Goal: Task Accomplishment & Management: Use online tool/utility

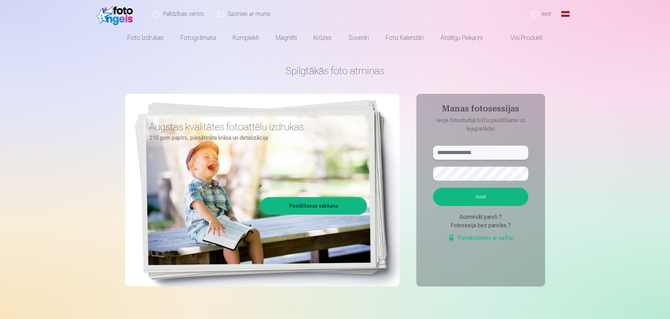
click at [471, 157] on input "text" at bounding box center [480, 153] width 95 height 14
type input "**********"
click at [487, 190] on button "Ieiet" at bounding box center [480, 197] width 95 height 18
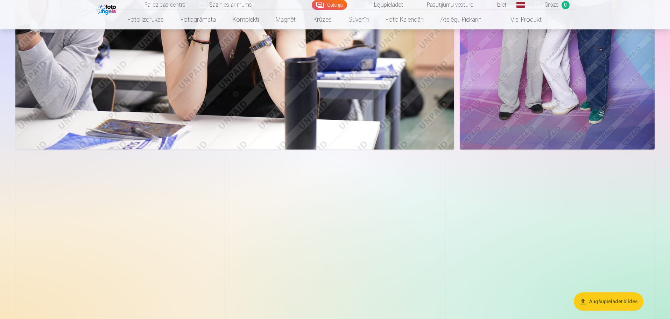
scroll to position [1365, 0]
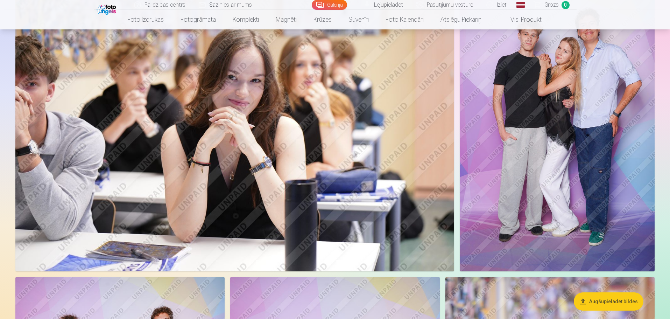
click at [563, 129] on img at bounding box center [557, 125] width 195 height 293
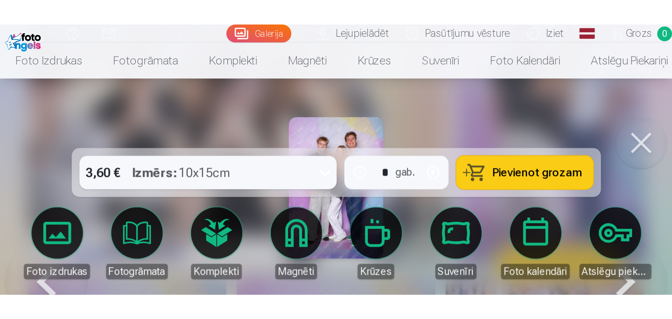
scroll to position [1264, 0]
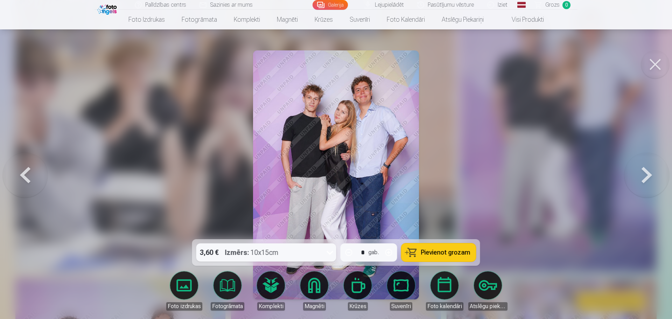
click at [653, 62] on button at bounding box center [655, 64] width 28 height 28
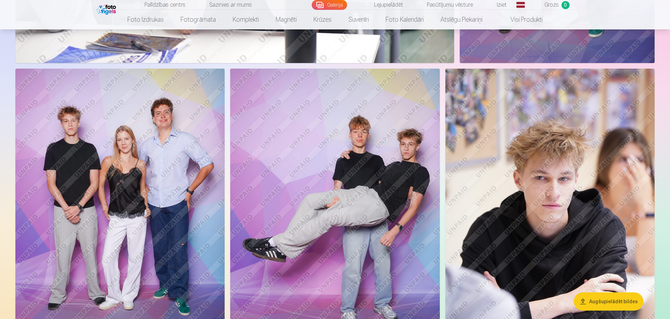
scroll to position [1470, 0]
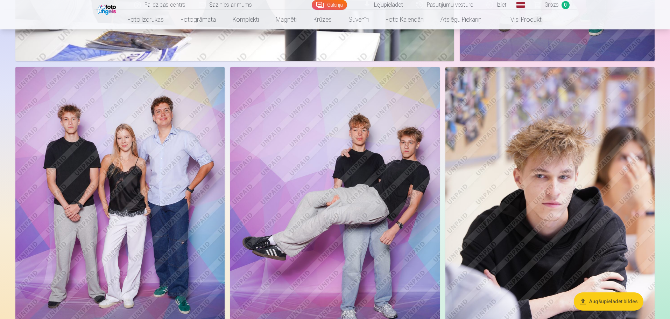
click at [144, 167] on img at bounding box center [119, 224] width 209 height 314
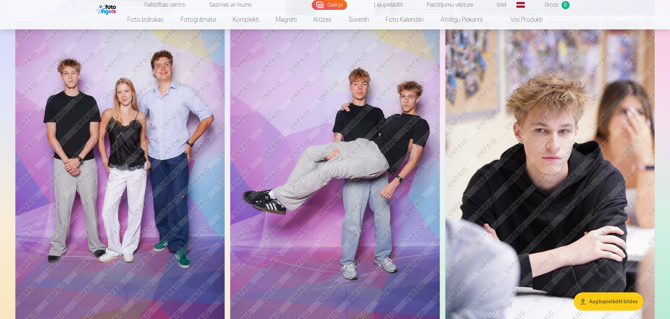
scroll to position [1506, 0]
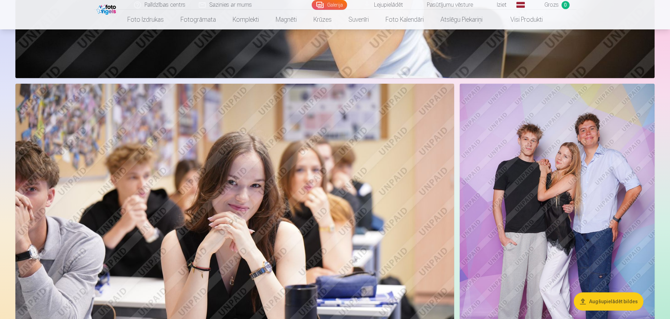
click at [560, 160] on img at bounding box center [557, 230] width 195 height 293
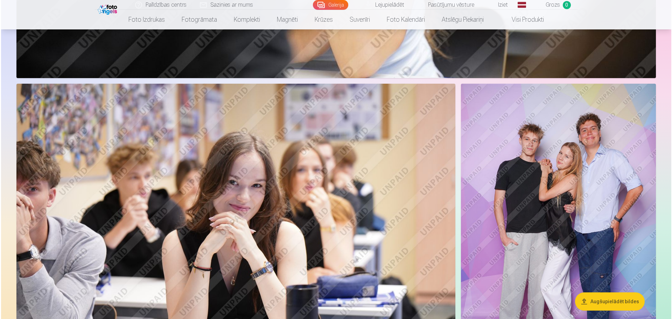
scroll to position [1157, 0]
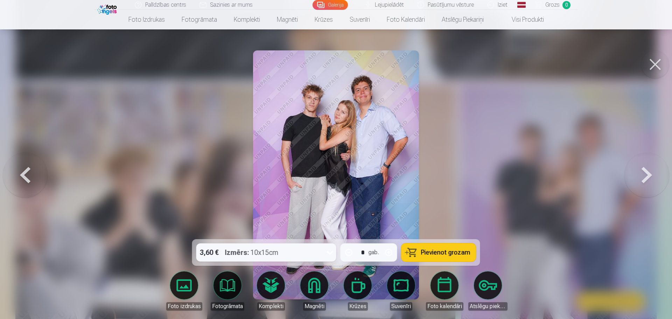
click at [658, 64] on button at bounding box center [655, 64] width 28 height 28
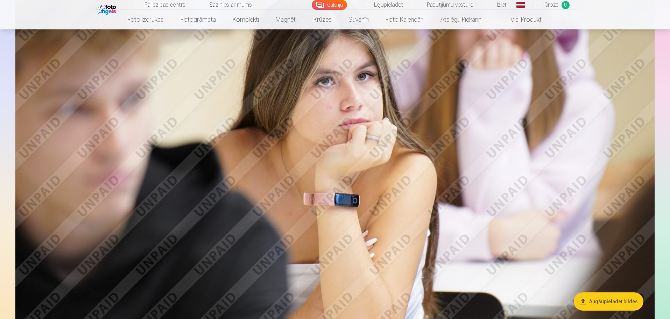
scroll to position [875, 0]
